Goal: Task Accomplishment & Management: Use online tool/utility

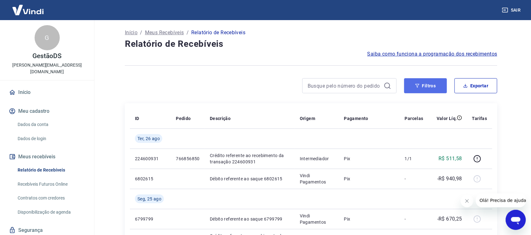
click at [433, 88] on button "Filtros" at bounding box center [425, 85] width 43 height 15
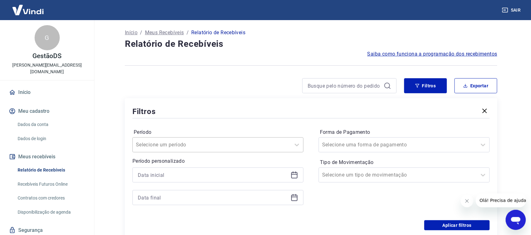
click at [196, 147] on div "Selecione um período" at bounding box center [217, 144] width 171 height 15
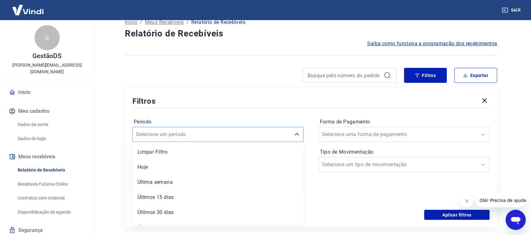
scroll to position [11, 0]
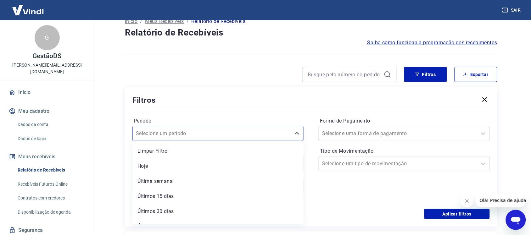
click at [348, 189] on div "Forma de Pagamento Selecione uma forma de pagamento Tipo de Movimentação Seleci…" at bounding box center [403, 159] width 171 height 86
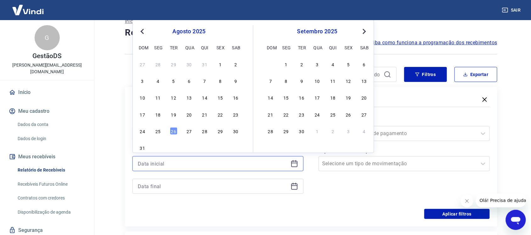
click at [203, 166] on input at bounding box center [213, 163] width 150 height 9
drag, startPoint x: 157, startPoint y: 133, endPoint x: 181, endPoint y: 183, distance: 55.8
click at [157, 133] on div "25" at bounding box center [158, 131] width 8 height 8
click at [181, 184] on input at bounding box center [213, 186] width 150 height 9
type input "[DATE]"
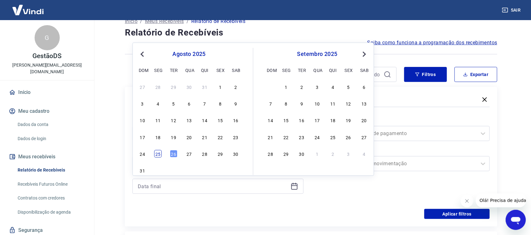
drag, startPoint x: 158, startPoint y: 156, endPoint x: 324, endPoint y: 220, distance: 178.2
click at [158, 156] on div "25" at bounding box center [158, 154] width 8 height 8
click at [324, 220] on div "Filtros Período Selecione um período Período personalizado Selected date: [DATE…" at bounding box center [311, 157] width 372 height 140
type input "[DATE]"
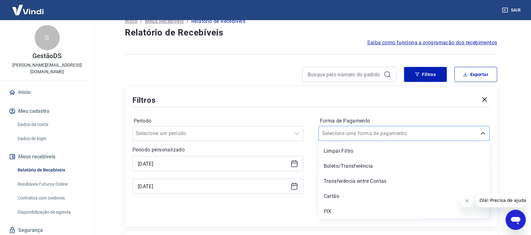
click at [345, 130] on input "Forma de Pagamento" at bounding box center [353, 134] width 63 height 8
drag, startPoint x: 345, startPoint y: 206, endPoint x: 433, endPoint y: 222, distance: 89.5
click at [345, 206] on div "PIX" at bounding box center [403, 211] width 171 height 13
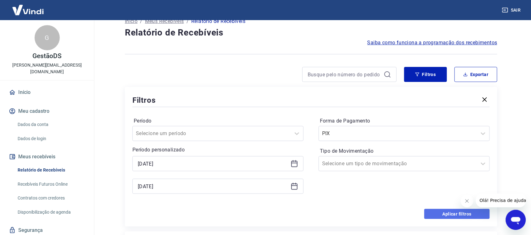
click at [437, 213] on button "Aplicar filtros" at bounding box center [456, 214] width 65 height 10
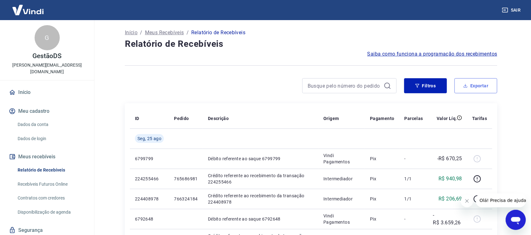
click at [482, 80] on button "Exportar" at bounding box center [475, 85] width 43 height 15
type input "[DATE]"
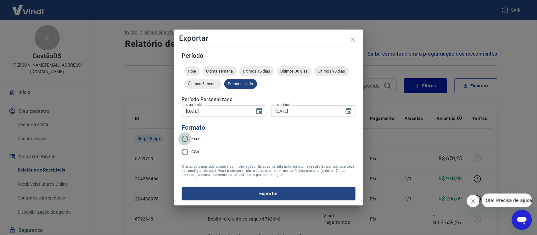
drag, startPoint x: 190, startPoint y: 139, endPoint x: 230, endPoint y: 170, distance: 51.3
click at [190, 139] on input "Excel" at bounding box center [184, 138] width 13 height 13
radio input "true"
click at [246, 199] on button "Exportar" at bounding box center [269, 193] width 174 height 13
